Goal: Task Accomplishment & Management: Use online tool/utility

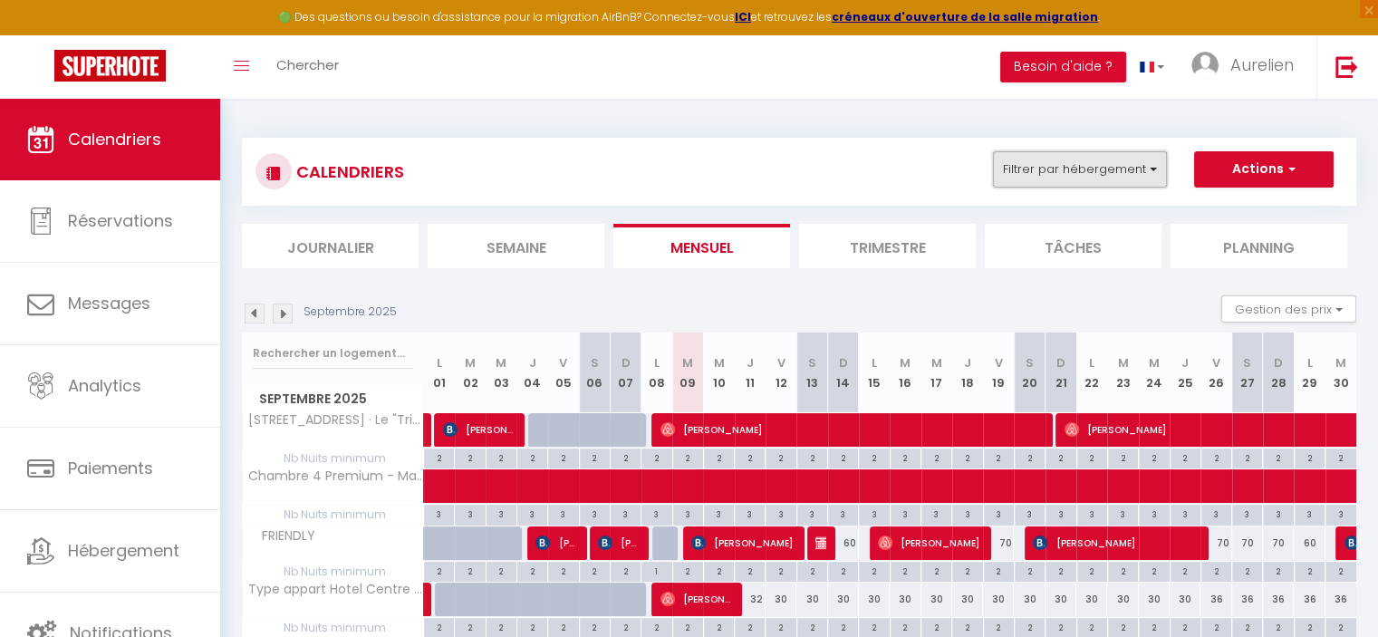
click at [1061, 177] on button "Filtrer par hébergement" at bounding box center [1080, 169] width 174 height 36
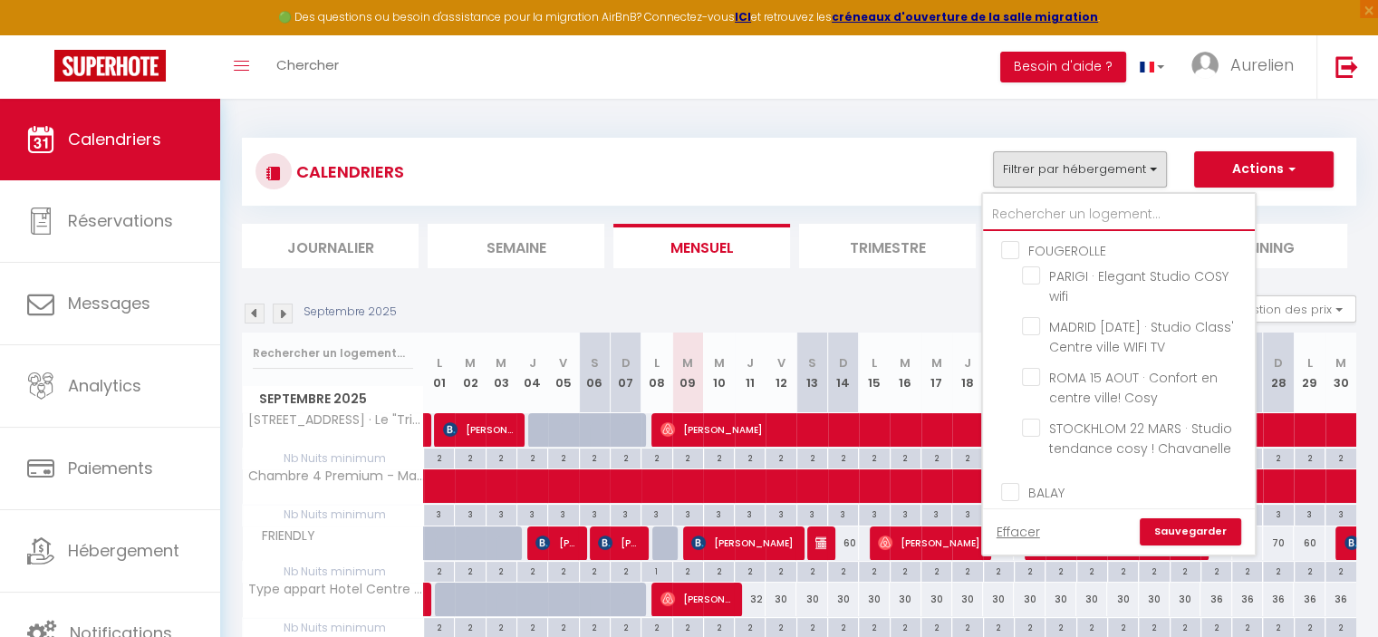
click at [1048, 208] on input "text" at bounding box center [1119, 214] width 272 height 33
type input "RO"
checkbox input "false"
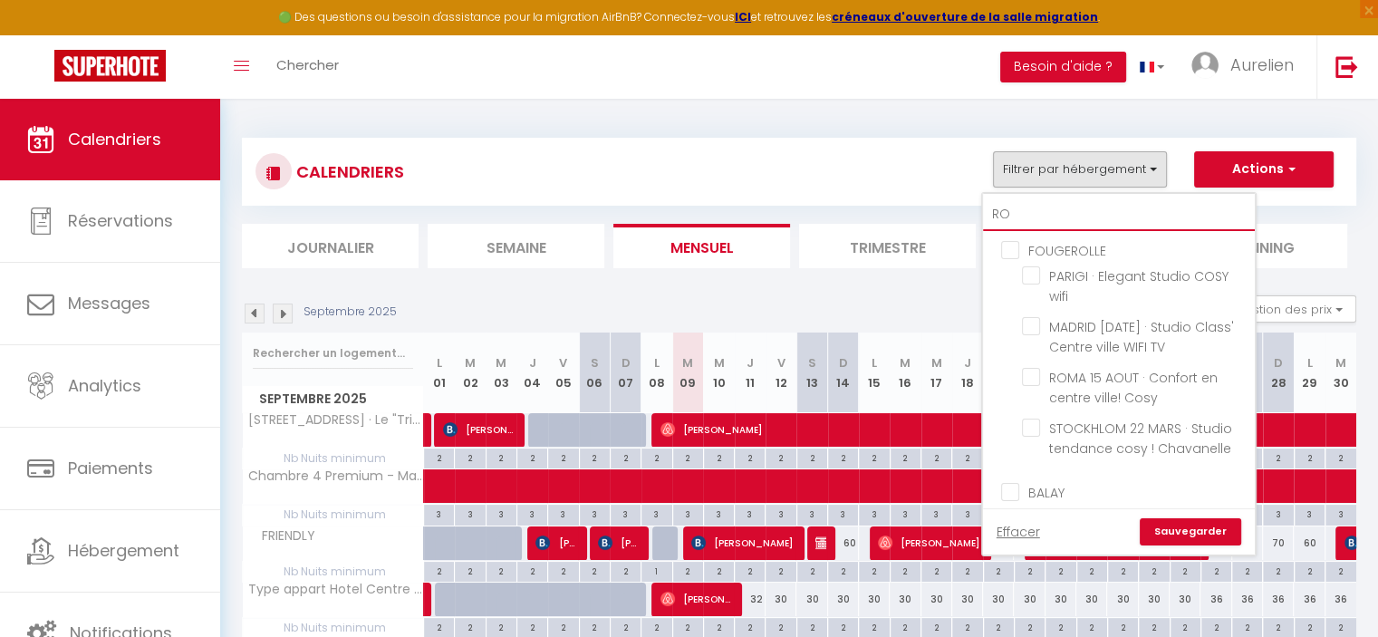
checkbox input "false"
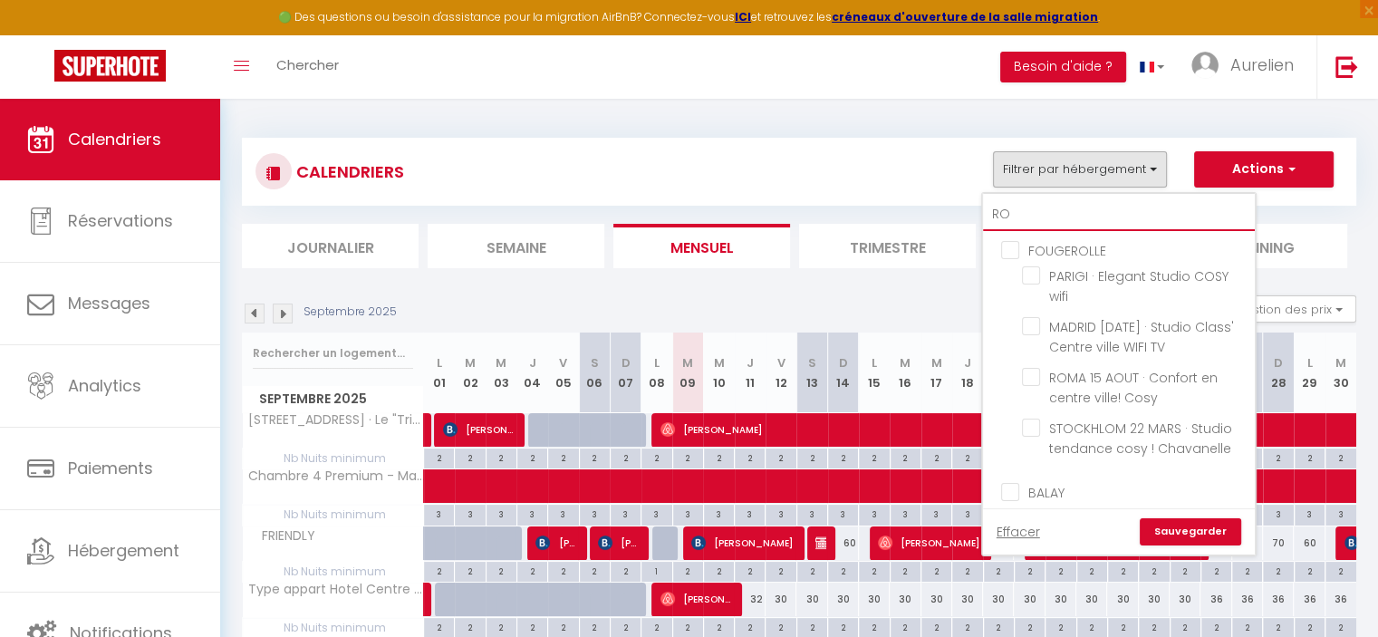
checkbox input "false"
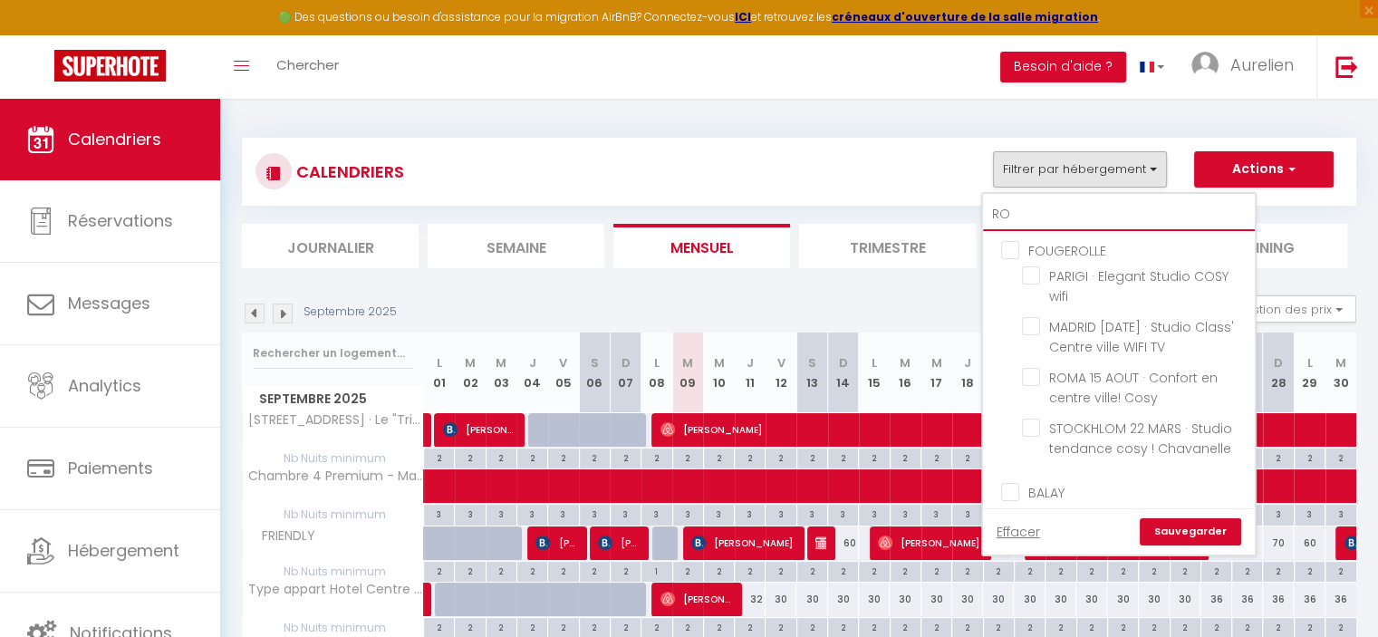
checkbox input "false"
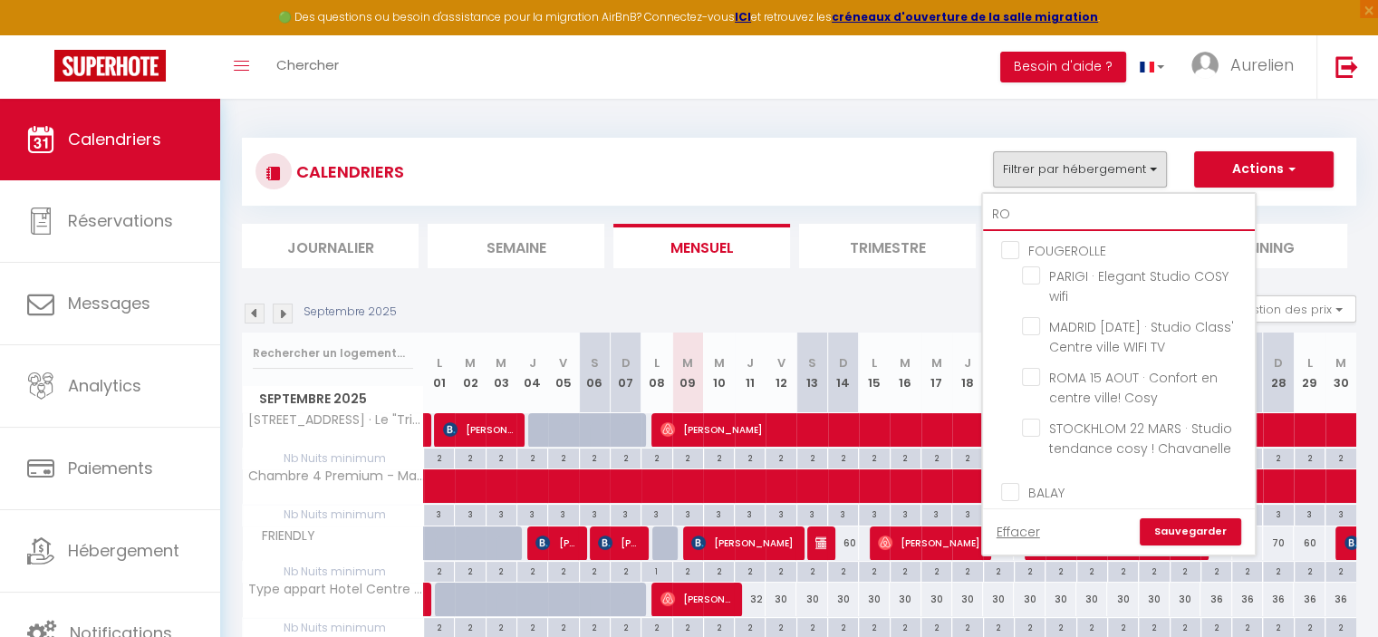
checkbox input "false"
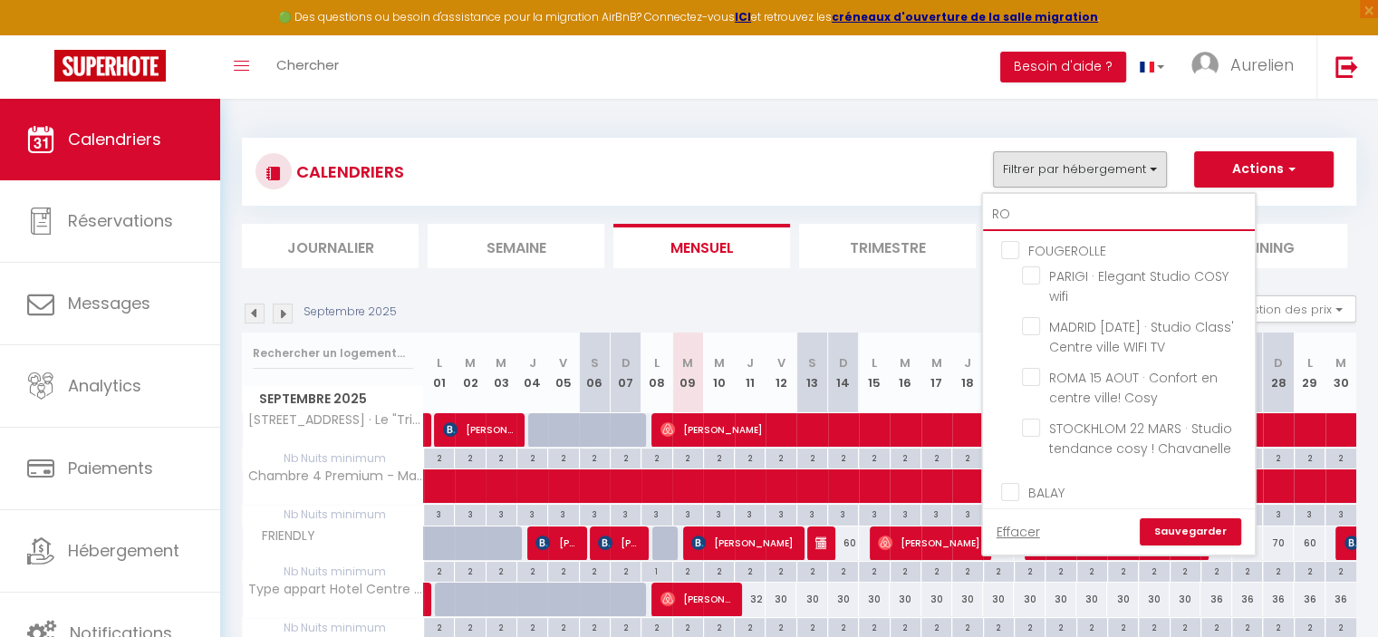
checkbox input "false"
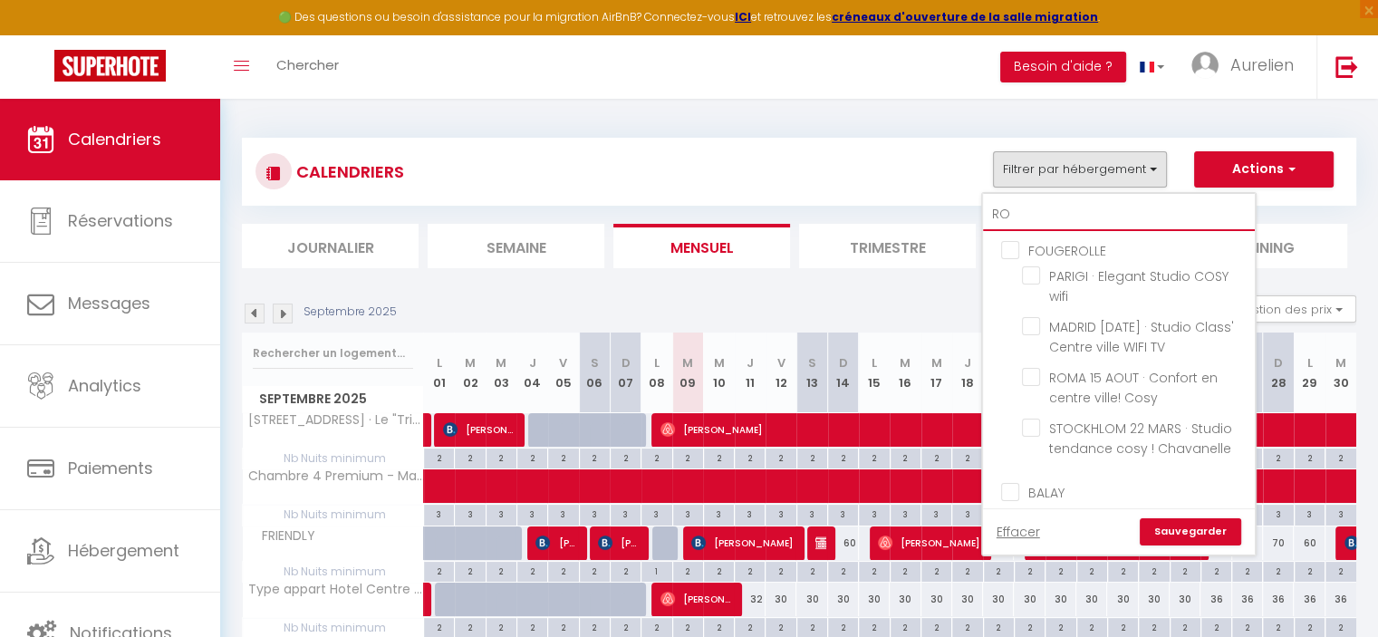
checkbox input "false"
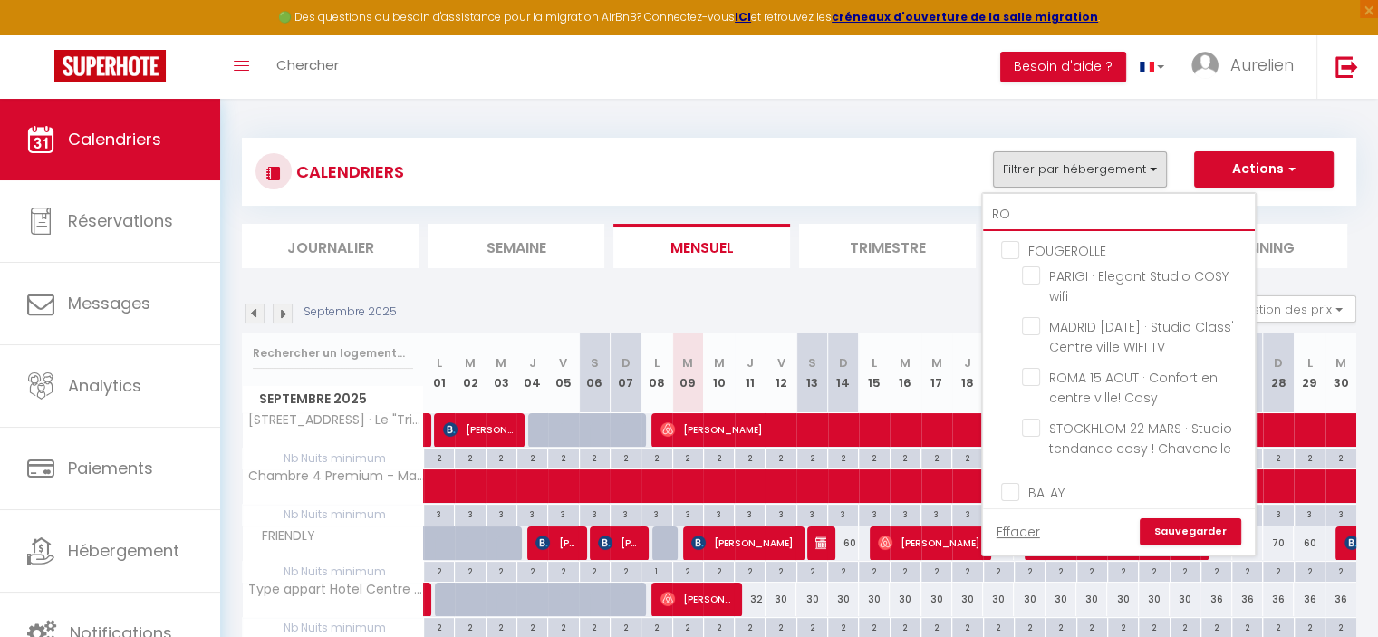
checkbox input "false"
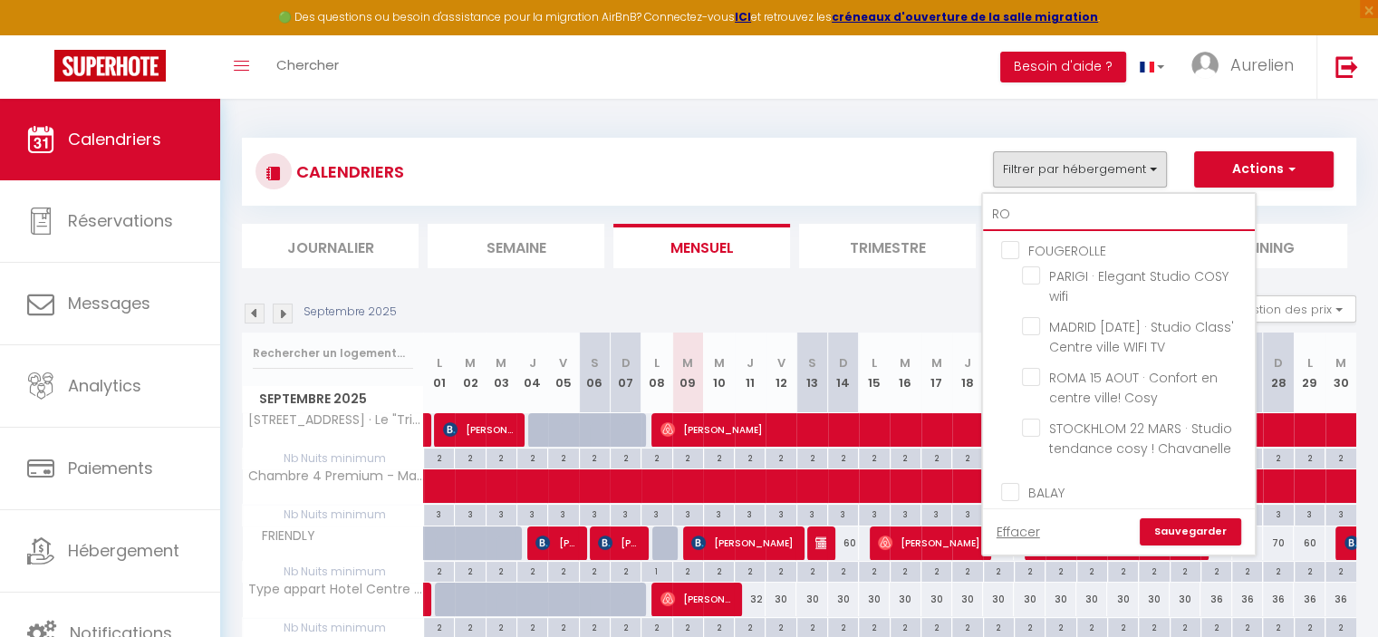
checkbox input "false"
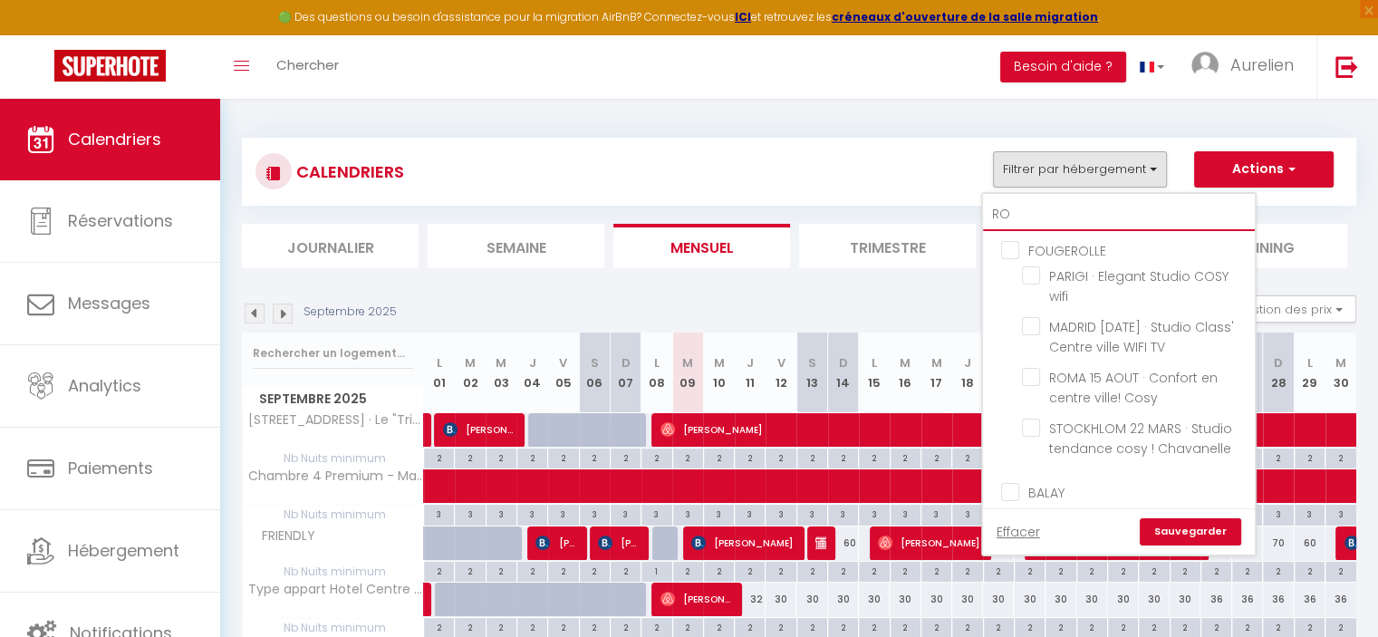
checkbox input "false"
checkbox input "true"
checkbox input "false"
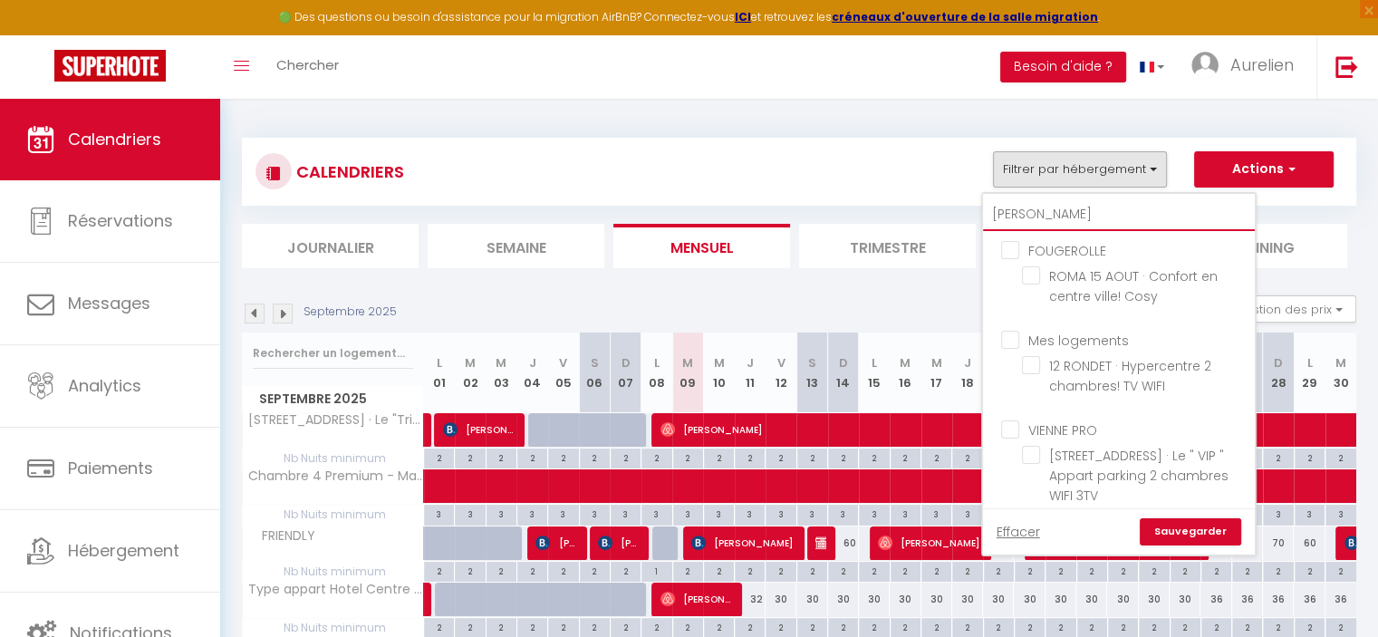
type input "ROND"
checkbox input "false"
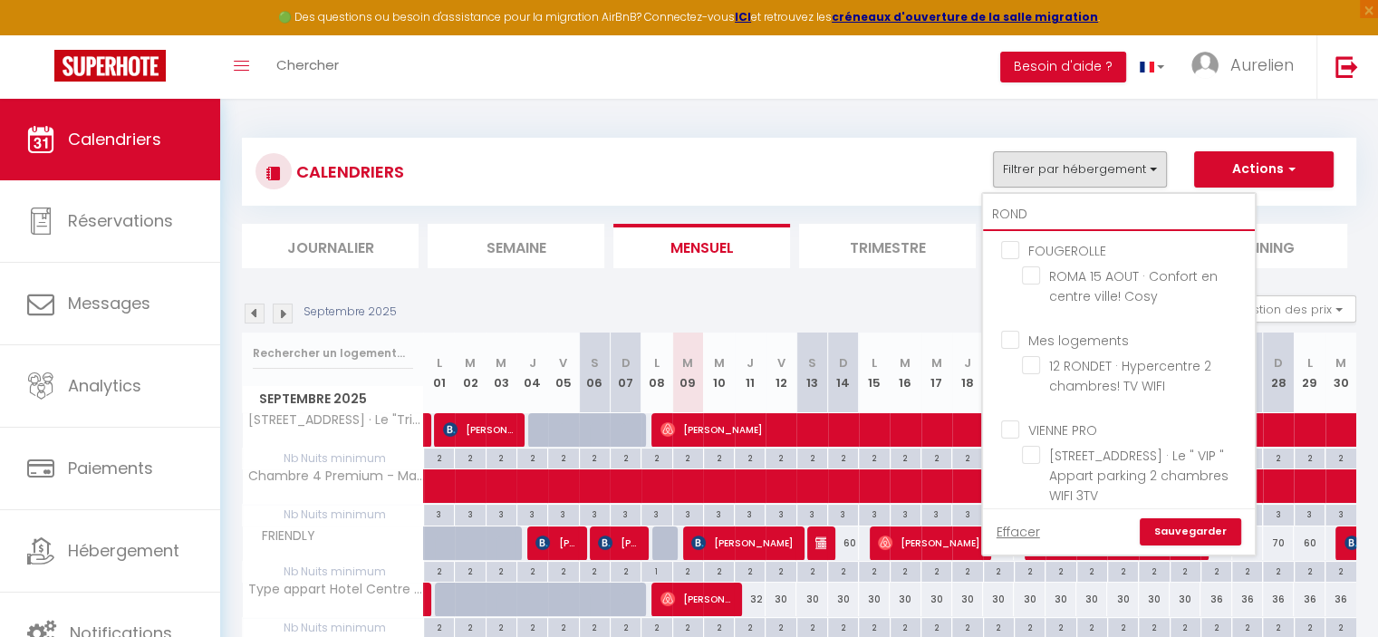
checkbox input "false"
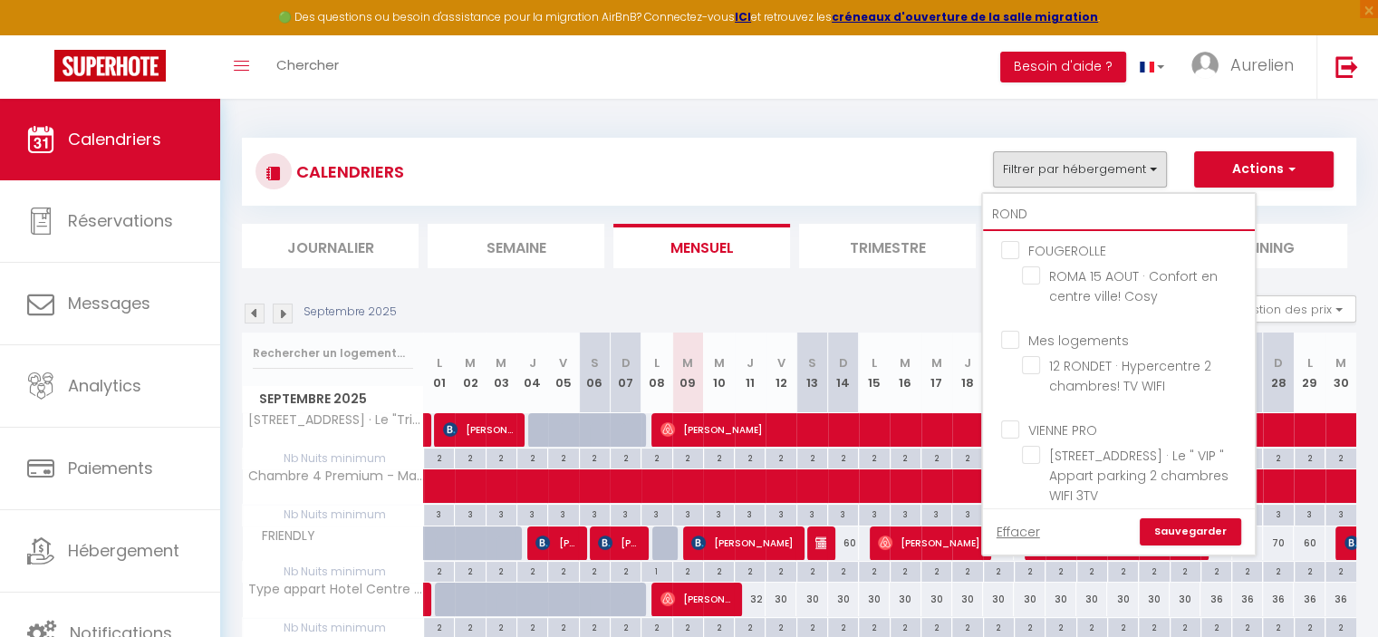
checkbox input "false"
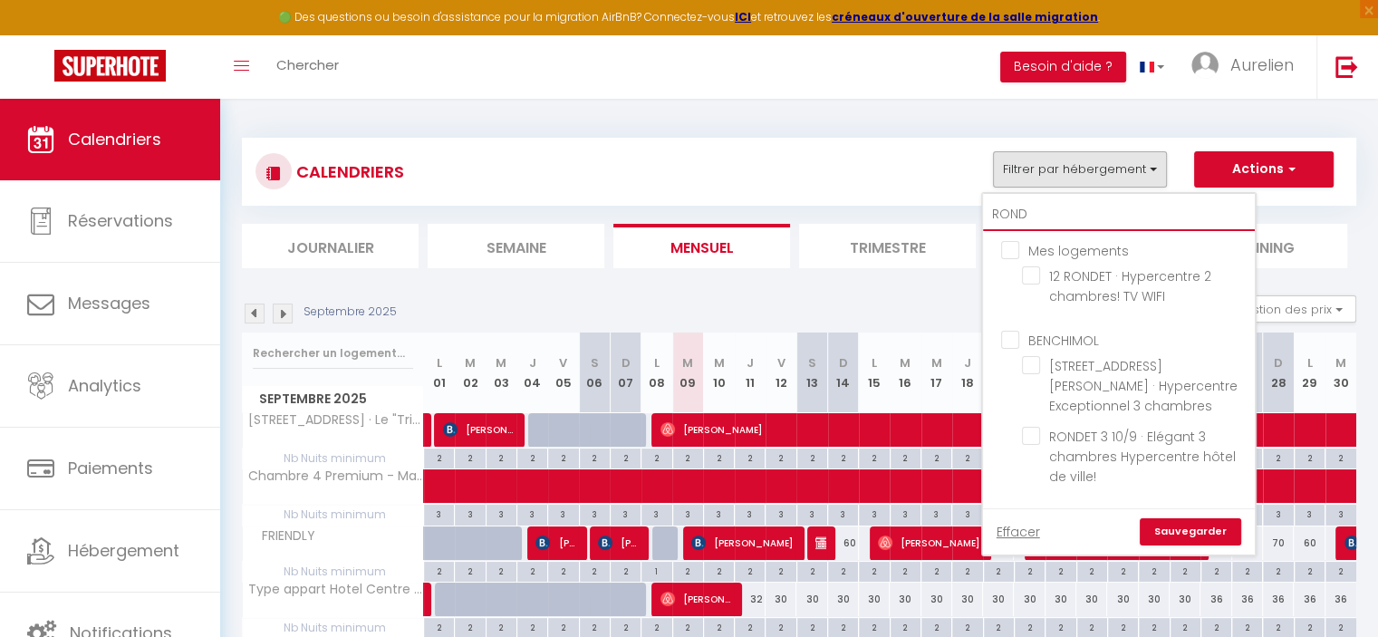
type input "RONDE"
checkbox input "false"
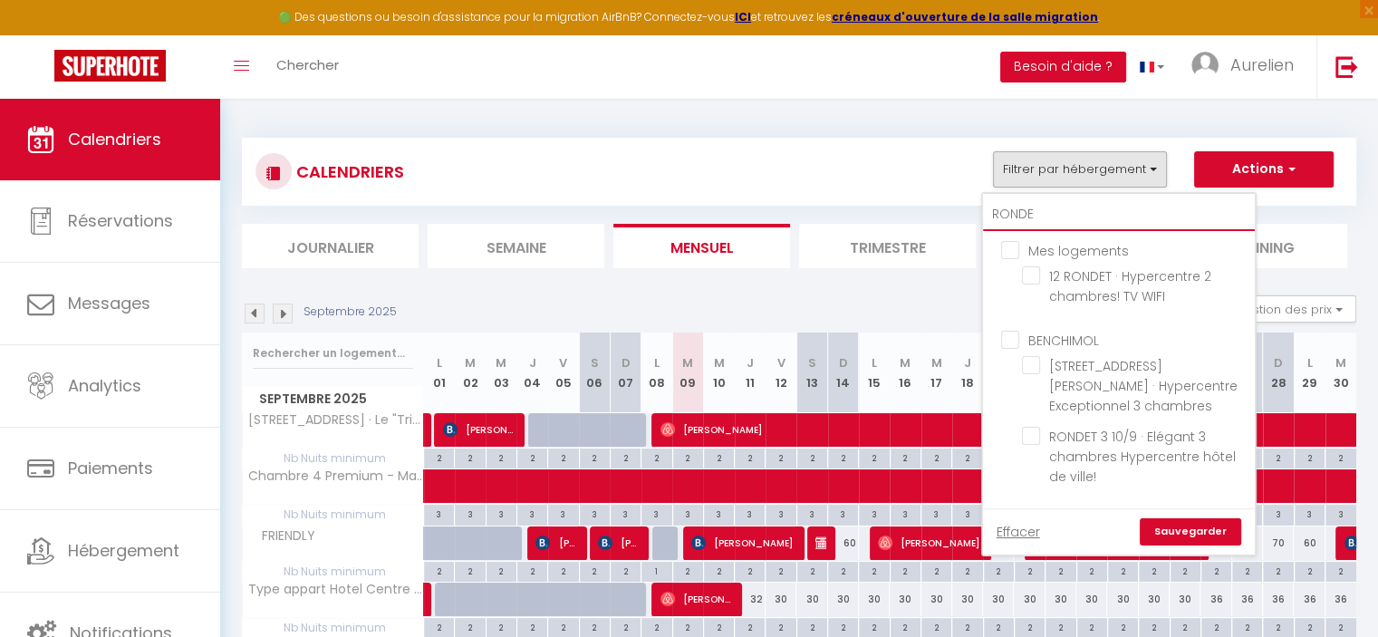
checkbox input "false"
type input "RONDE"
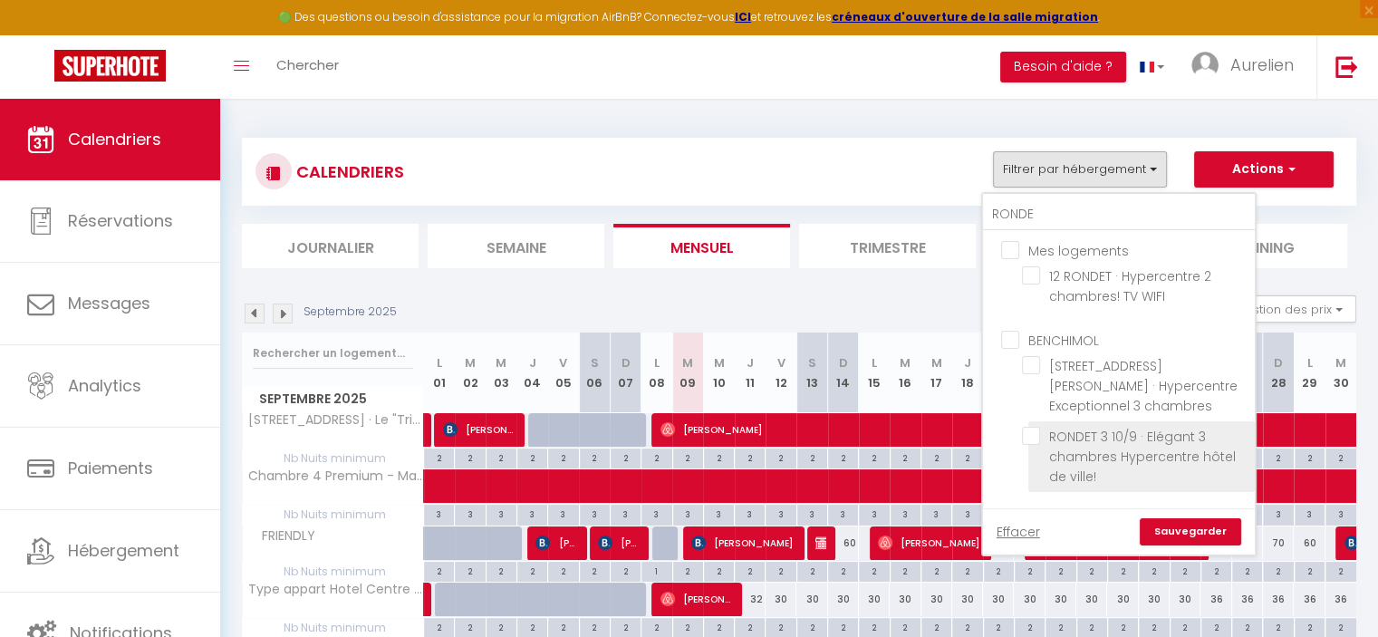
click at [1029, 440] on input "RONDET 3 10/9 · Elégant 3 chambres Hypercentre hôtel de ville!" at bounding box center [1135, 436] width 227 height 18
checkbox input "true"
checkbox input "false"
checkbox input "true"
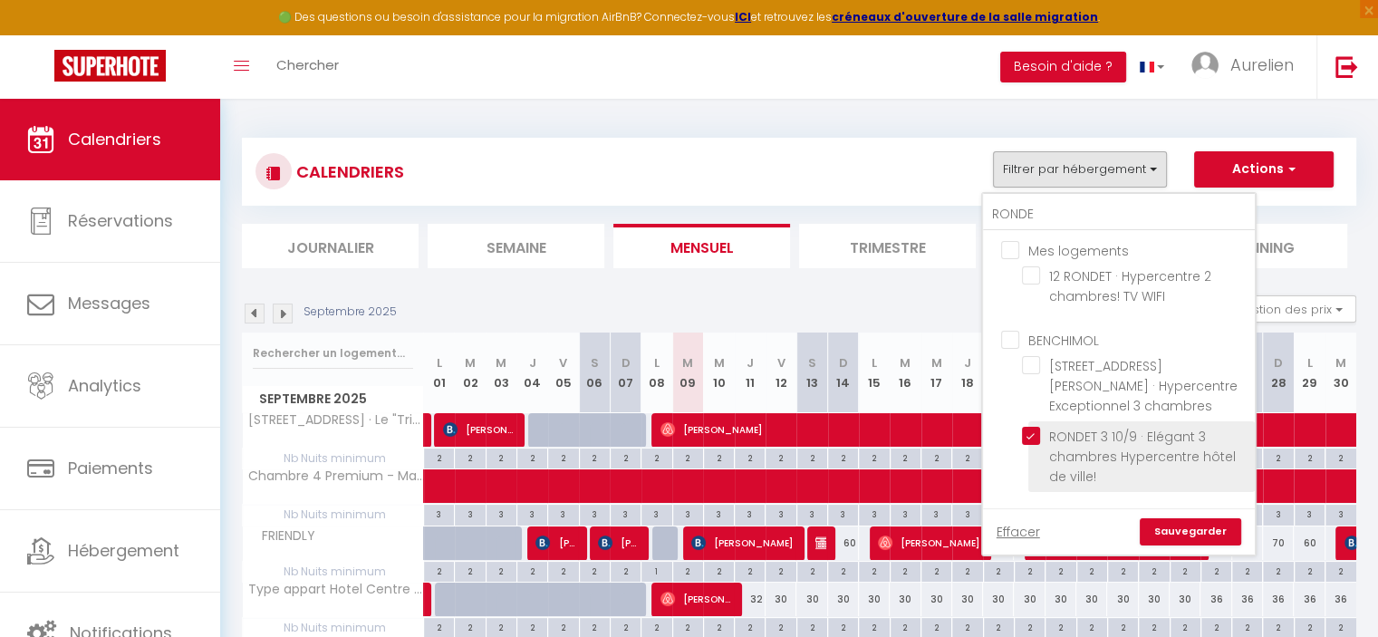
checkbox input "false"
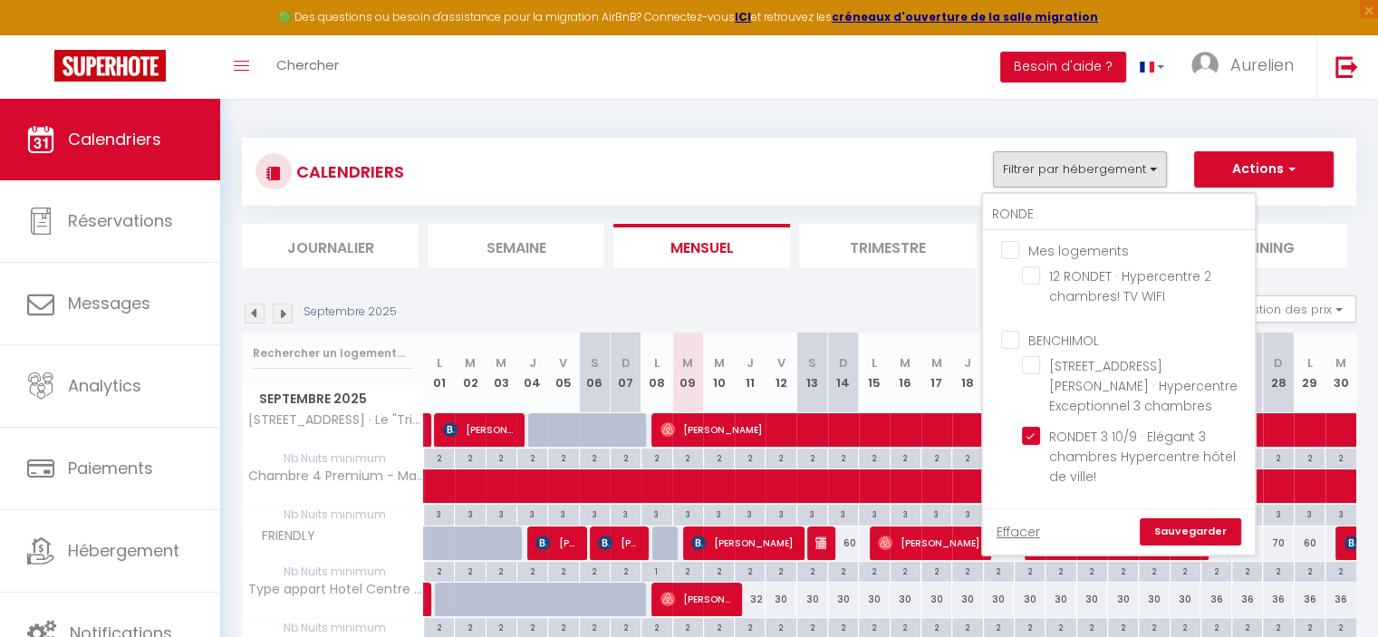
click at [1178, 532] on link "Sauvegarder" at bounding box center [1190, 531] width 101 height 27
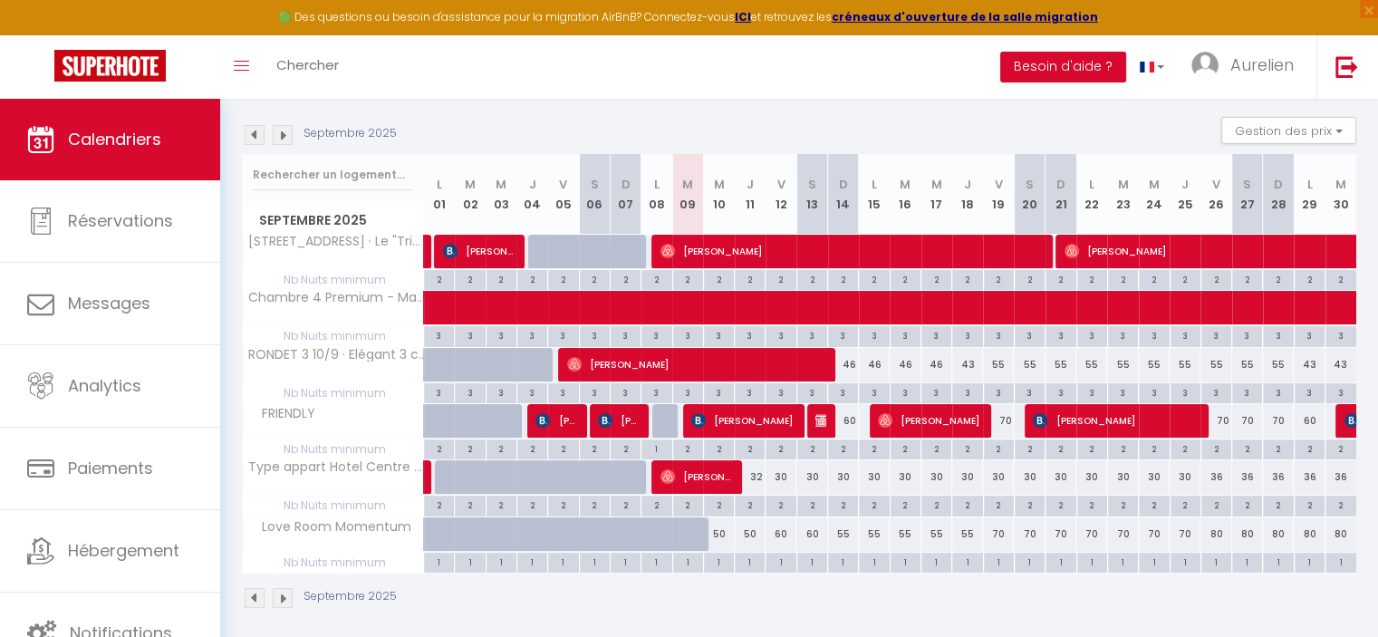
scroll to position [181, 0]
